Goal: Transaction & Acquisition: Purchase product/service

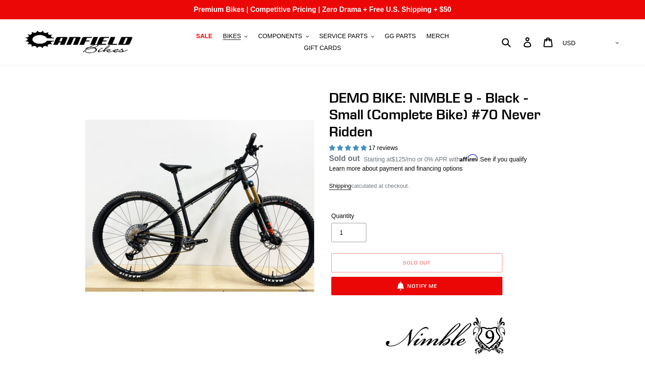
select select "highest-rating"
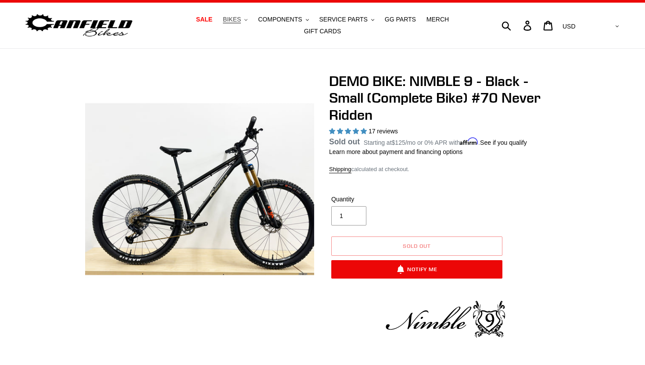
click at [231, 18] on span "BIKES" at bounding box center [232, 19] width 18 height 7
click at [208, 20] on span "SALE" at bounding box center [204, 19] width 16 height 7
click at [237, 21] on span "BIKES" at bounding box center [232, 19] width 18 height 7
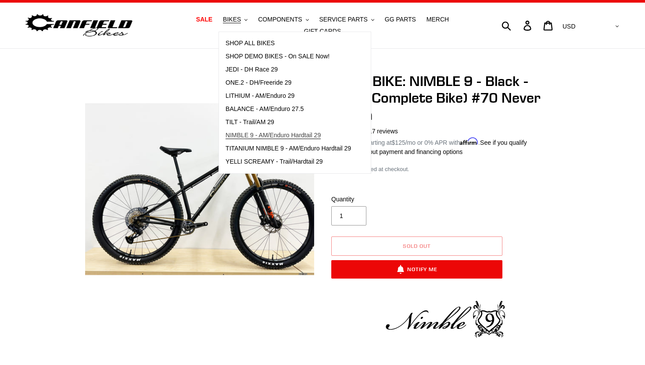
click at [262, 136] on span "NIMBLE 9 - AM/Enduro Hardtail 29" at bounding box center [273, 135] width 95 height 7
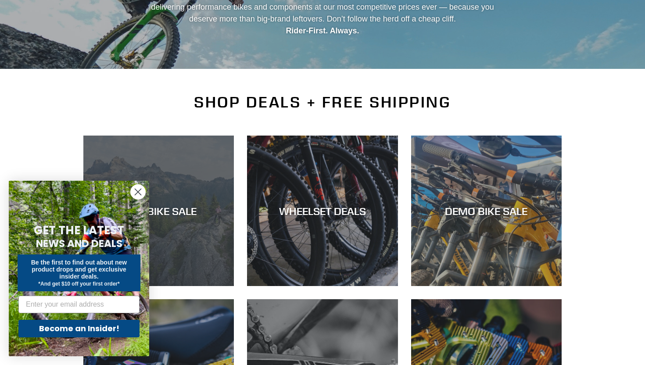
scroll to position [129, 0]
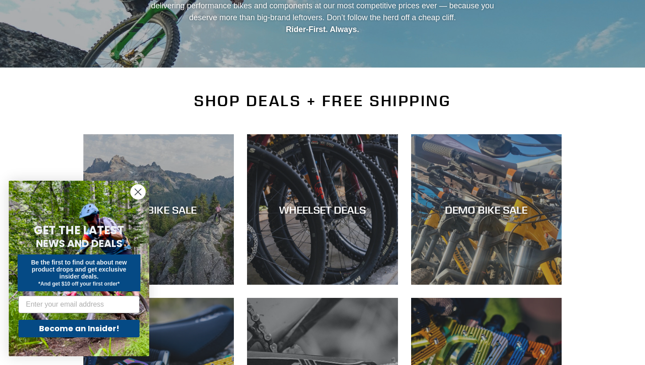
click at [140, 195] on circle "Close dialog" at bounding box center [138, 192] width 14 height 14
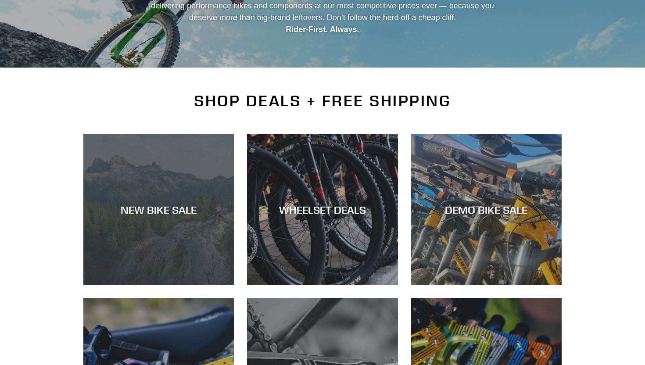
click at [163, 205] on div "NEW BIKE SALE" at bounding box center [158, 209] width 151 height 13
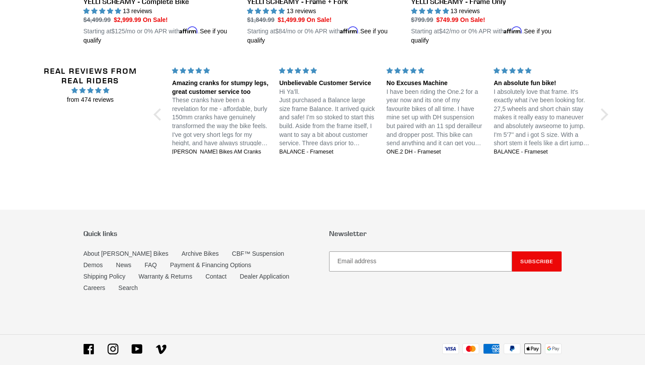
scroll to position [1972, 0]
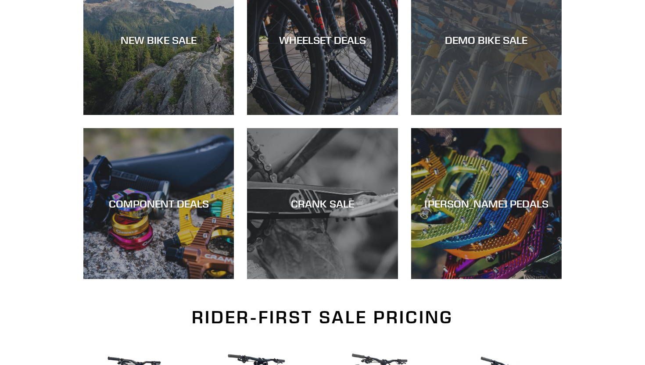
scroll to position [305, 0]
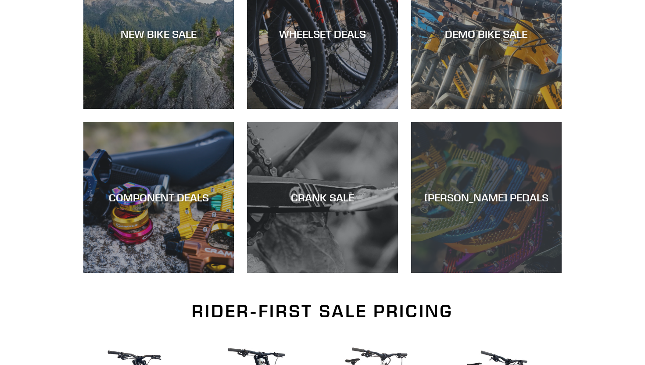
click at [469, 273] on div "[PERSON_NAME] PEDALS" at bounding box center [486, 273] width 151 height 0
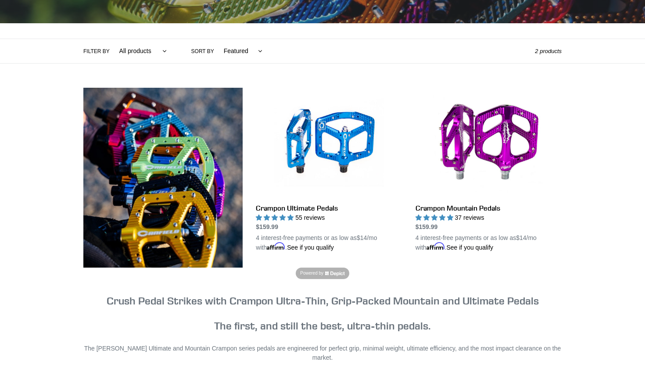
scroll to position [175, 0]
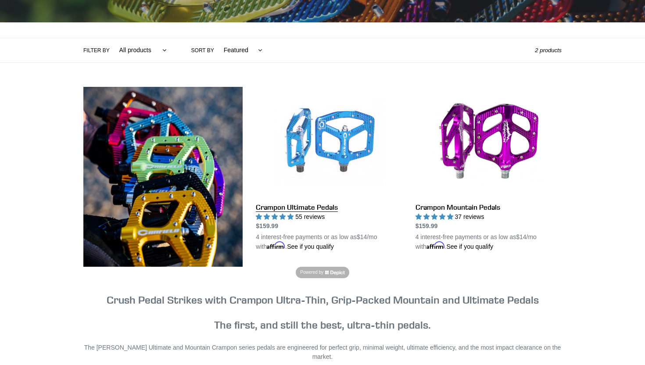
click at [348, 158] on link "Crampon Ultimate Pedals" at bounding box center [329, 169] width 146 height 165
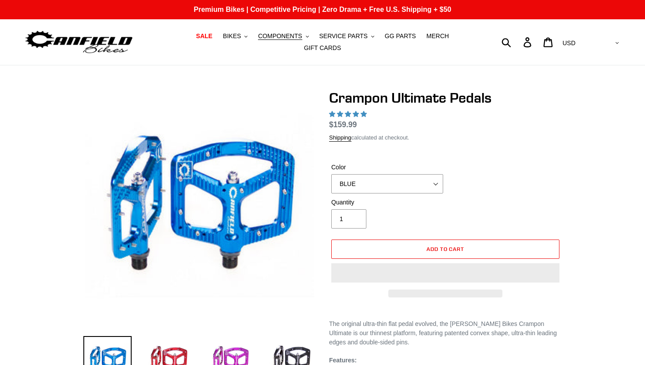
select select "highest-rating"
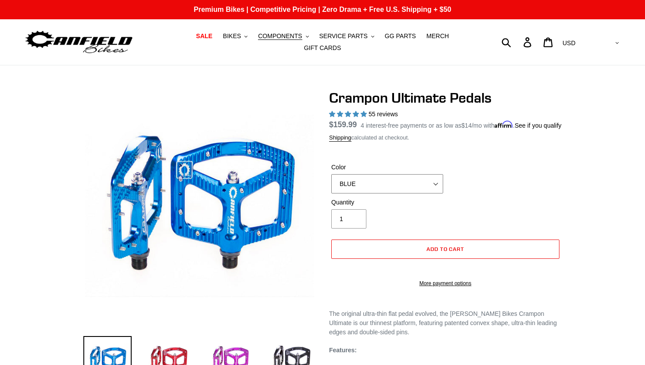
click at [359, 190] on select "BLUE RED PURPLE STEALTH BRONZE GREY TURQUOISE BLACK POLISHED BAJA GOLD PNW GREE…" at bounding box center [387, 183] width 112 height 19
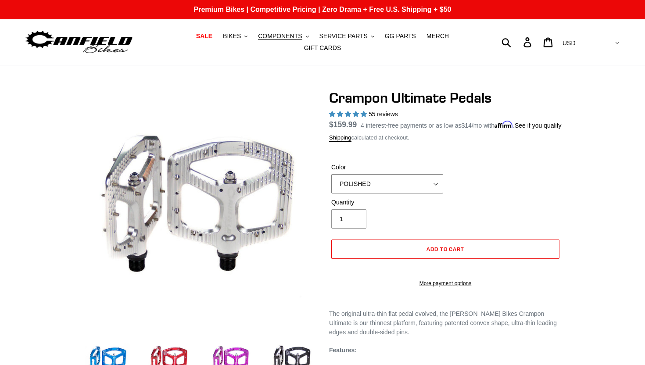
click at [368, 194] on select "BLUE RED PURPLE STEALTH BRONZE GREY TURQUOISE BLACK POLISHED BAJA GOLD PNW GREE…" at bounding box center [387, 183] width 112 height 19
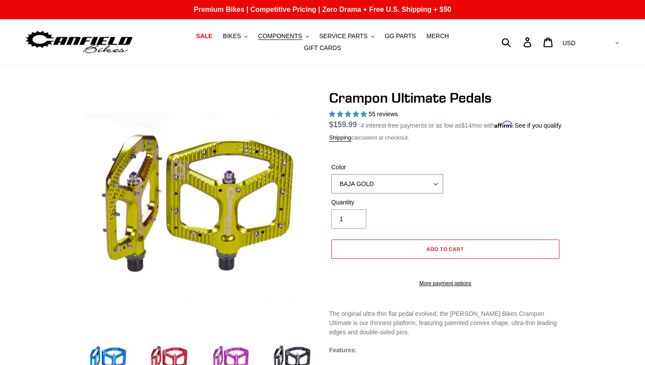
click at [367, 194] on select "BLUE RED PURPLE STEALTH BRONZE GREY TURQUOISE BLACK POLISHED BAJA GOLD PNW GREE…" at bounding box center [387, 183] width 112 height 19
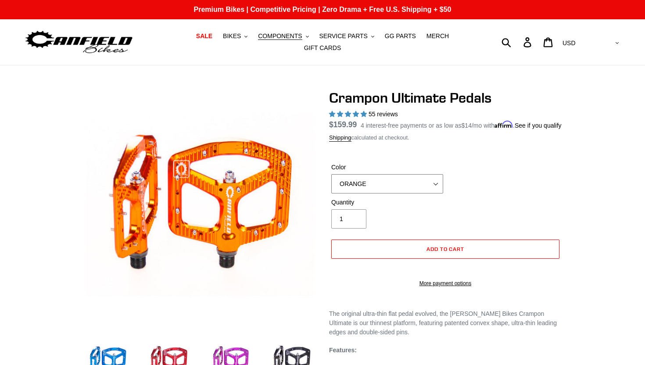
click at [362, 194] on select "BLUE RED PURPLE STEALTH BRONZE GREY TURQUOISE BLACK POLISHED BAJA GOLD PNW GREE…" at bounding box center [387, 183] width 112 height 19
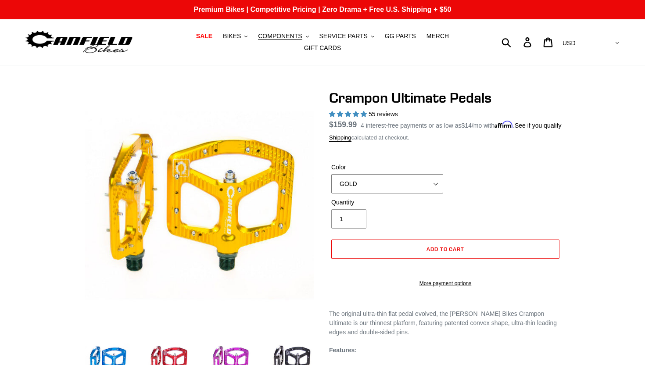
click at [356, 194] on select "BLUE RED PURPLE STEALTH BRONZE GREY TURQUOISE BLACK POLISHED BAJA GOLD PNW GREE…" at bounding box center [387, 183] width 112 height 19
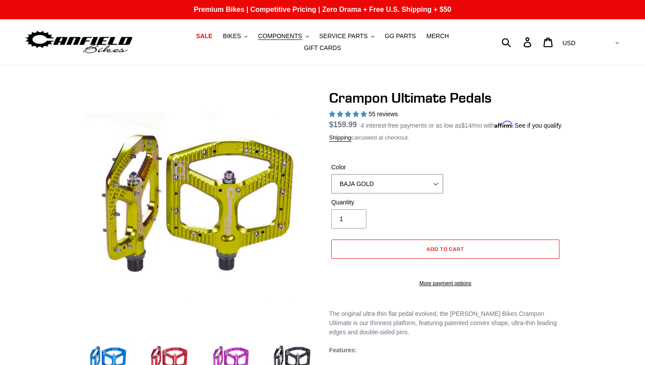
click at [355, 188] on select "BLUE RED PURPLE STEALTH BRONZE GREY TURQUOISE BLACK POLISHED BAJA GOLD PNW GREE…" at bounding box center [387, 183] width 112 height 19
select select "BRONZE"
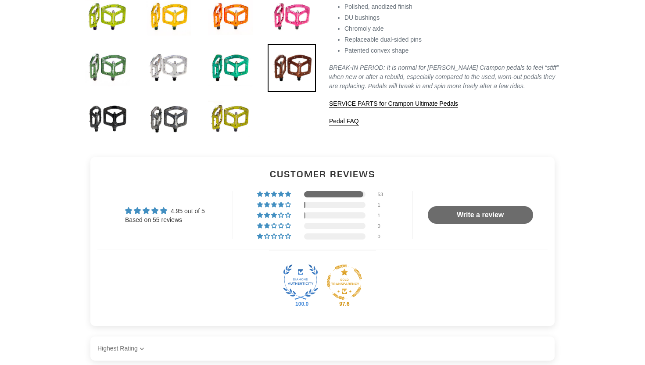
scroll to position [395, 0]
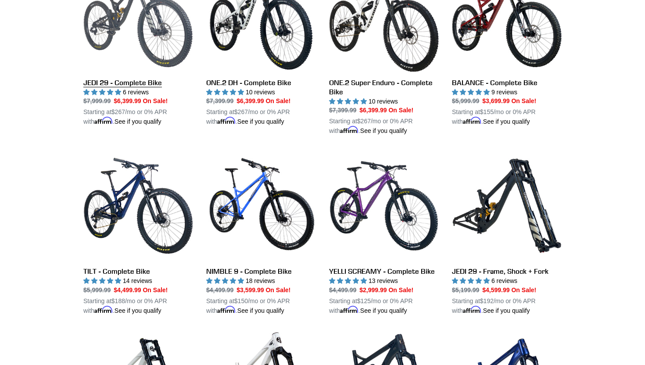
scroll to position [689, 0]
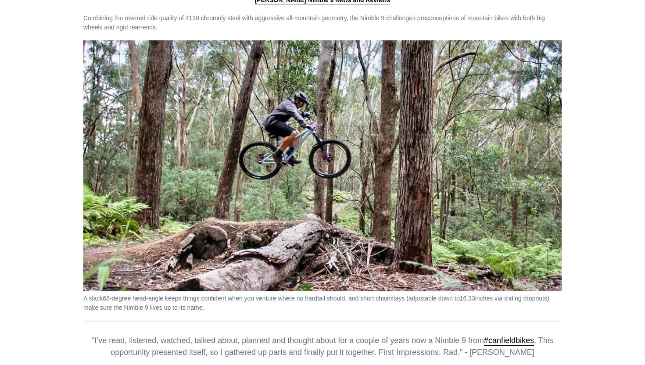
scroll to position [1119, 0]
